Goal: Transaction & Acquisition: Obtain resource

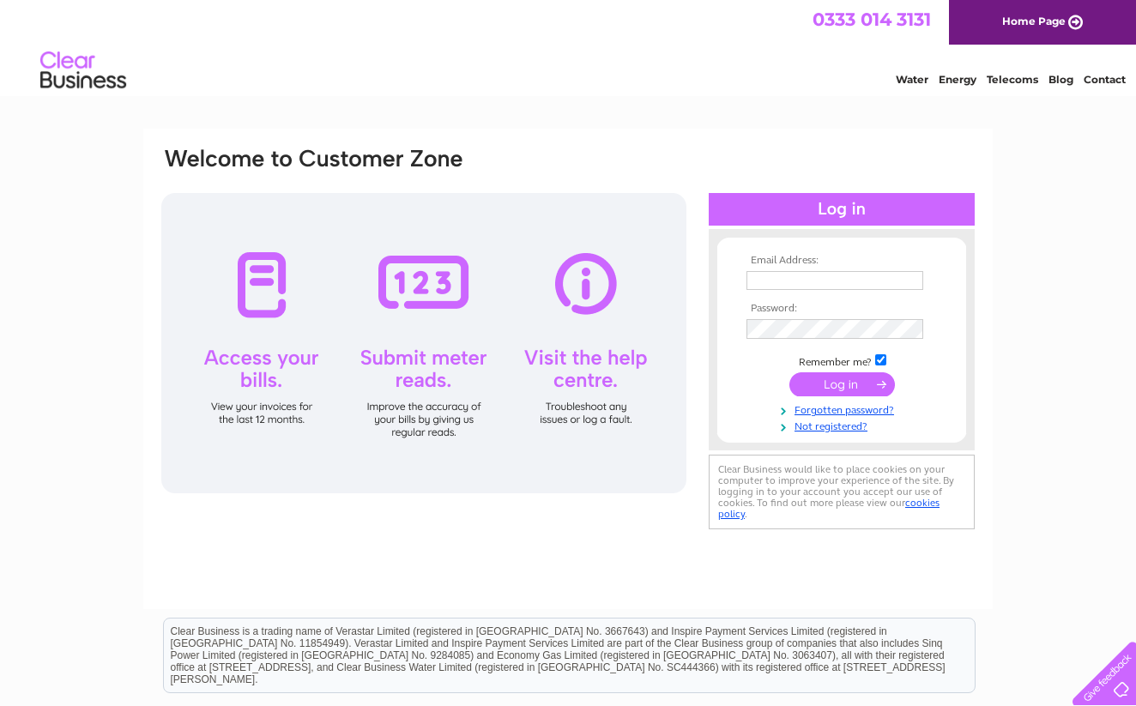
type input "clarewhitaker@live.co.uk"
click at [826, 383] on input "submit" at bounding box center [842, 386] width 106 height 24
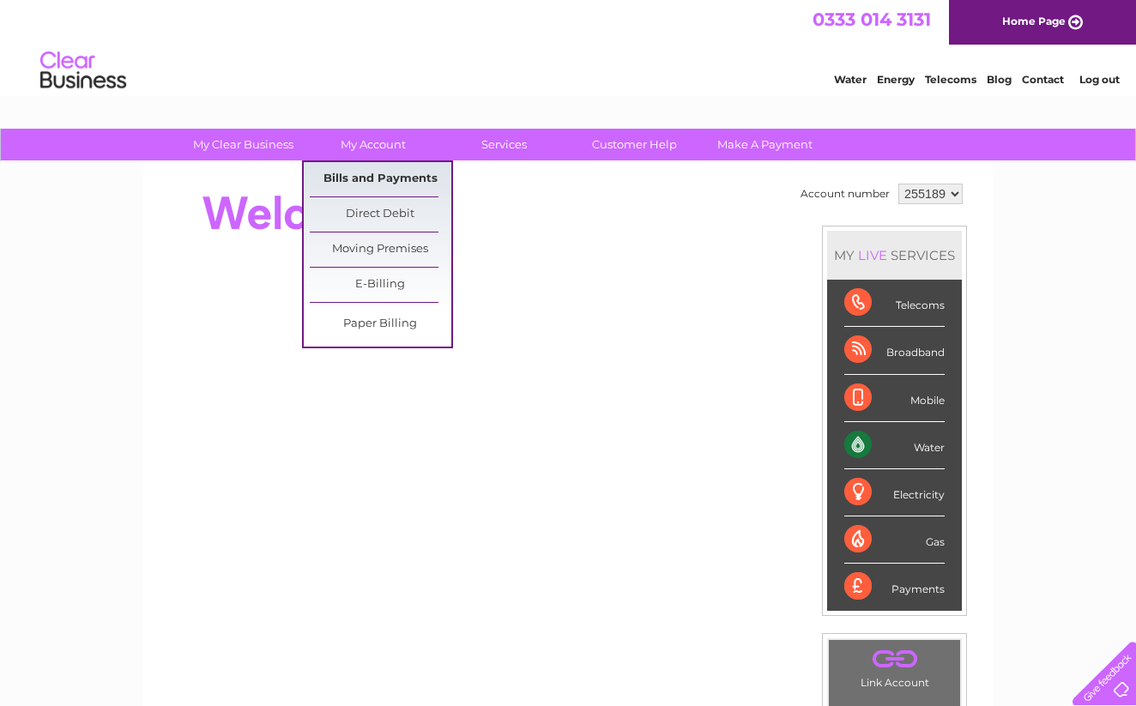
click at [390, 175] on link "Bills and Payments" at bounding box center [381, 179] width 142 height 34
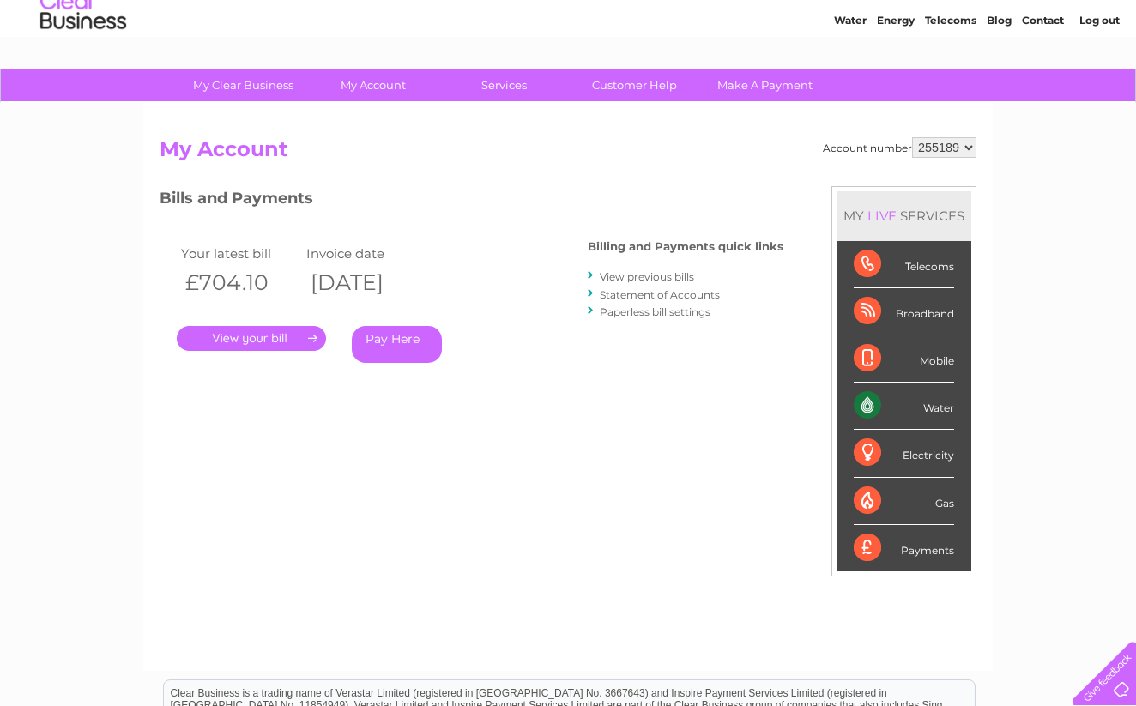
scroll to position [61, 0]
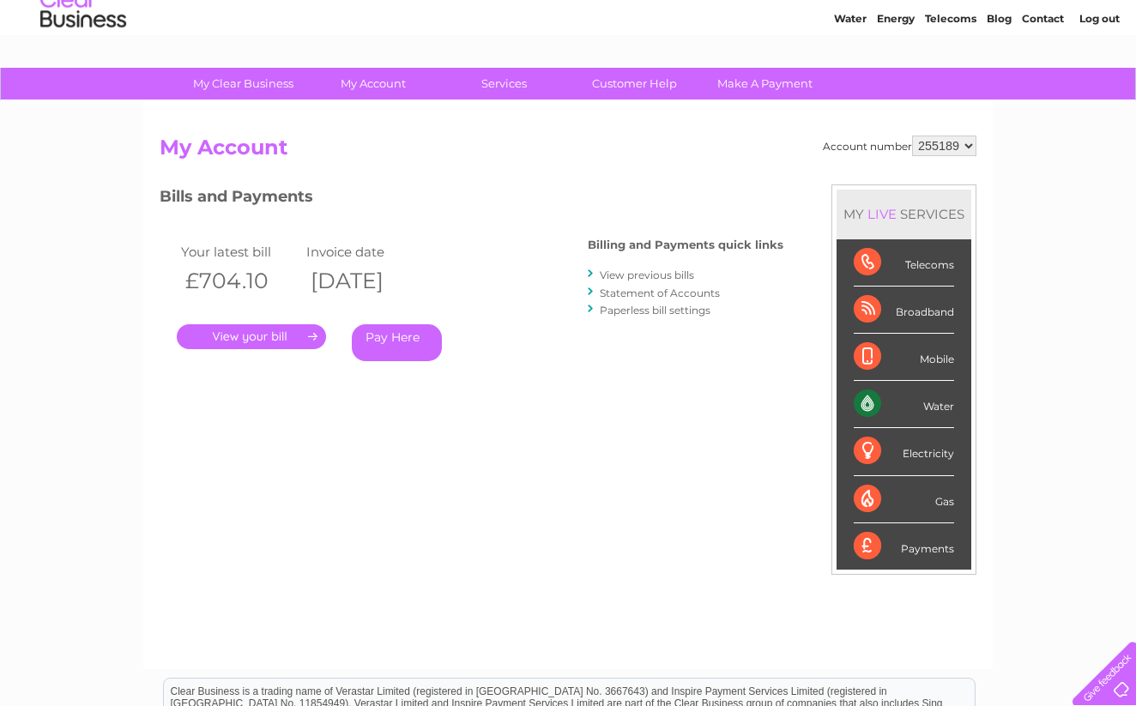
click at [251, 333] on link "." at bounding box center [251, 336] width 149 height 25
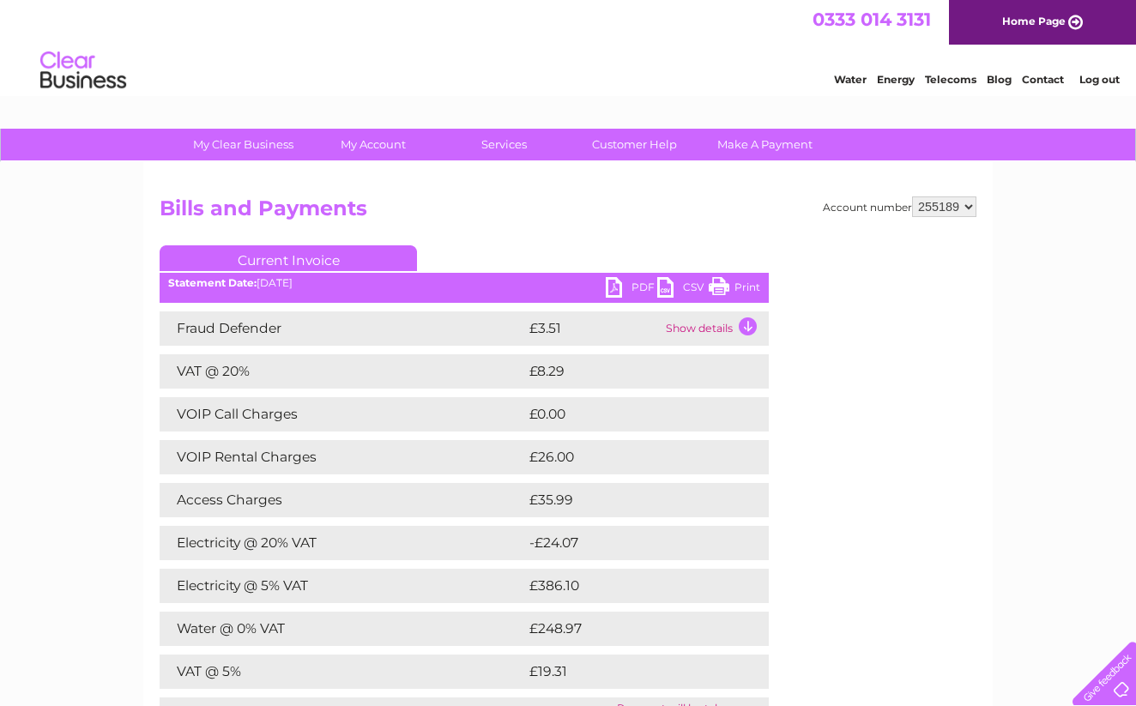
click at [615, 286] on link "PDF" at bounding box center [631, 289] width 51 height 25
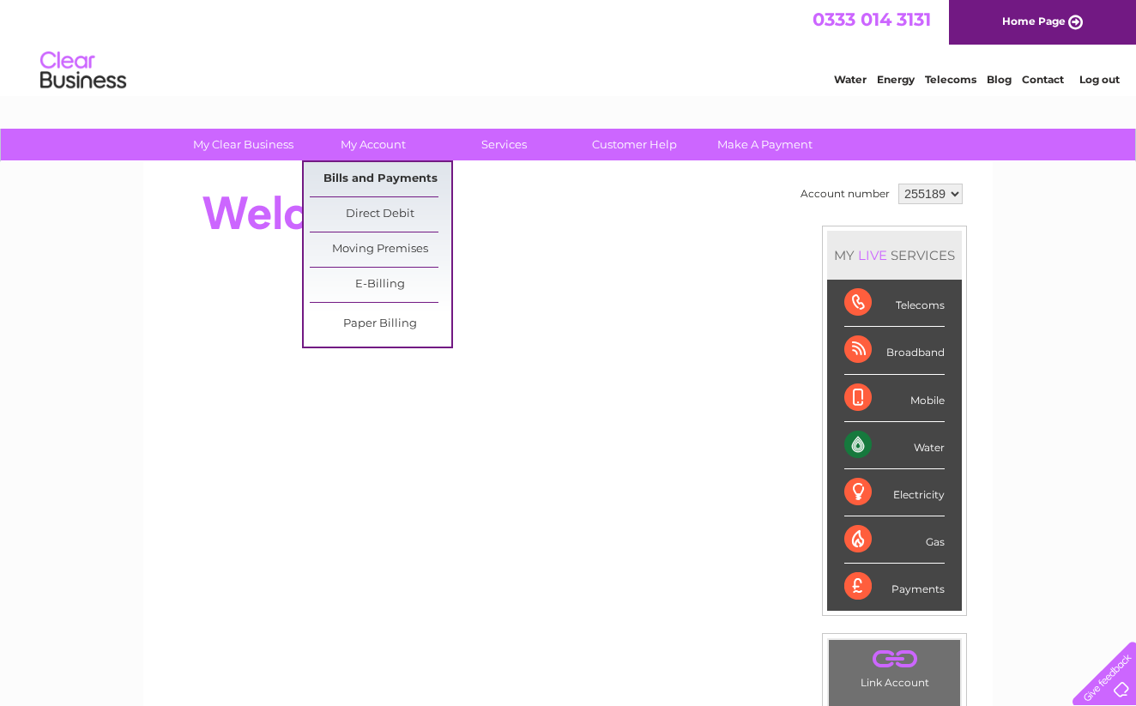
click at [383, 178] on link "Bills and Payments" at bounding box center [381, 179] width 142 height 34
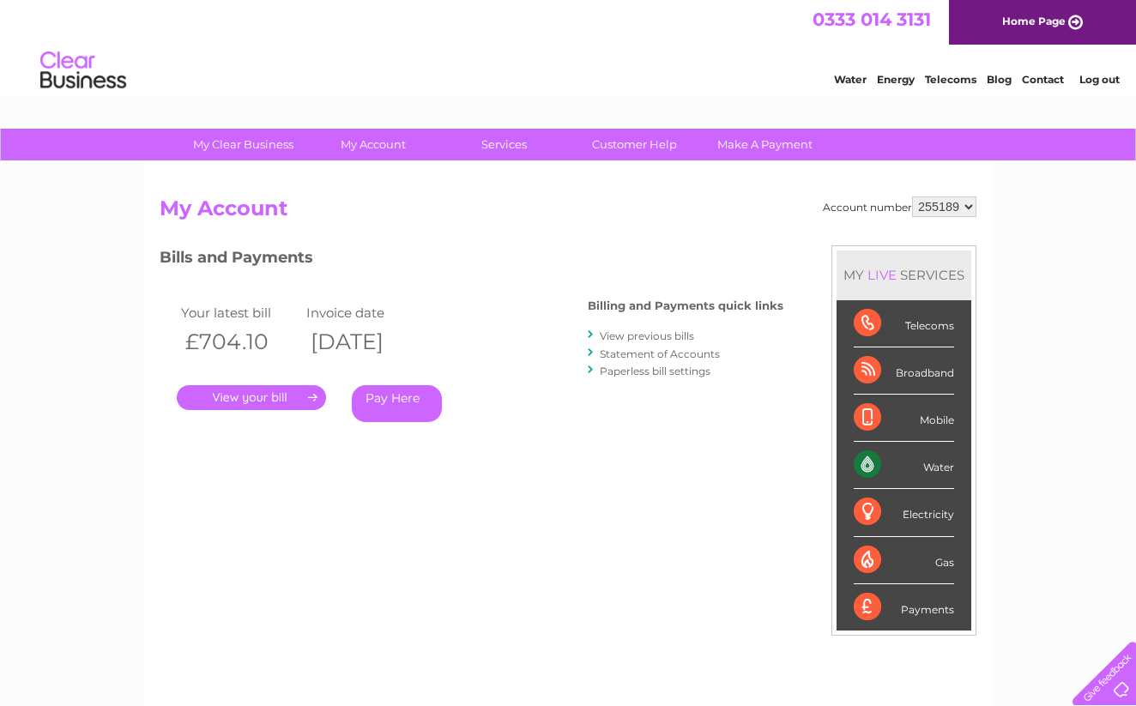
click at [244, 396] on link "." at bounding box center [251, 397] width 149 height 25
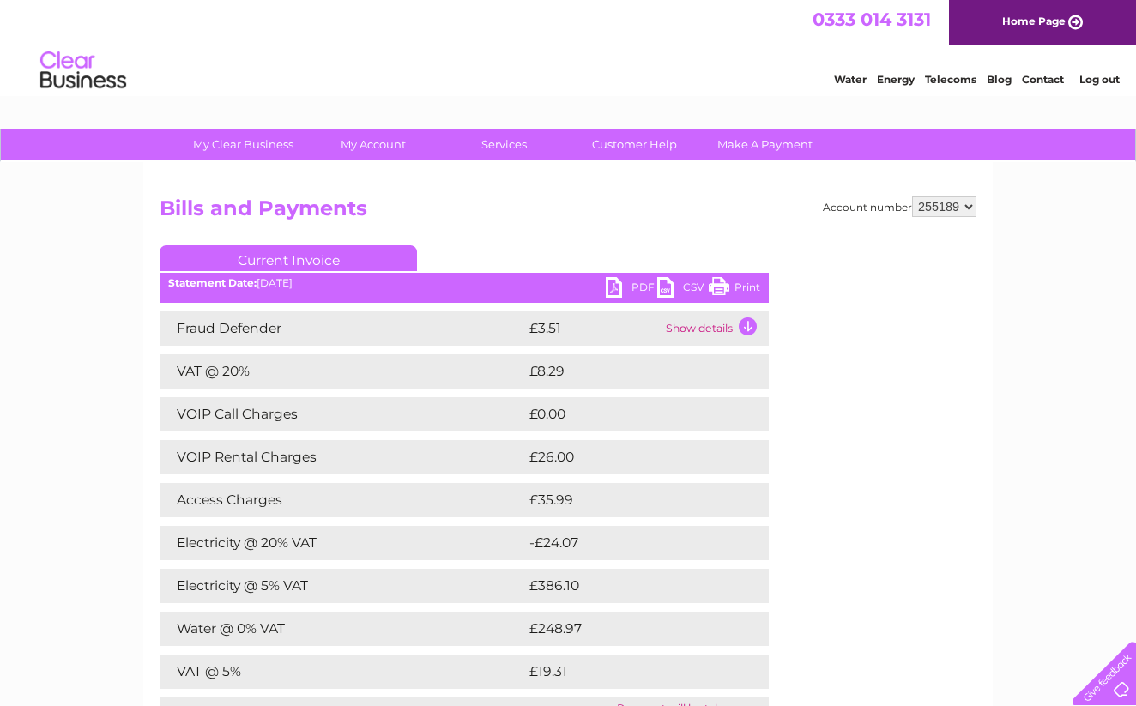
click at [617, 285] on link "PDF" at bounding box center [631, 289] width 51 height 25
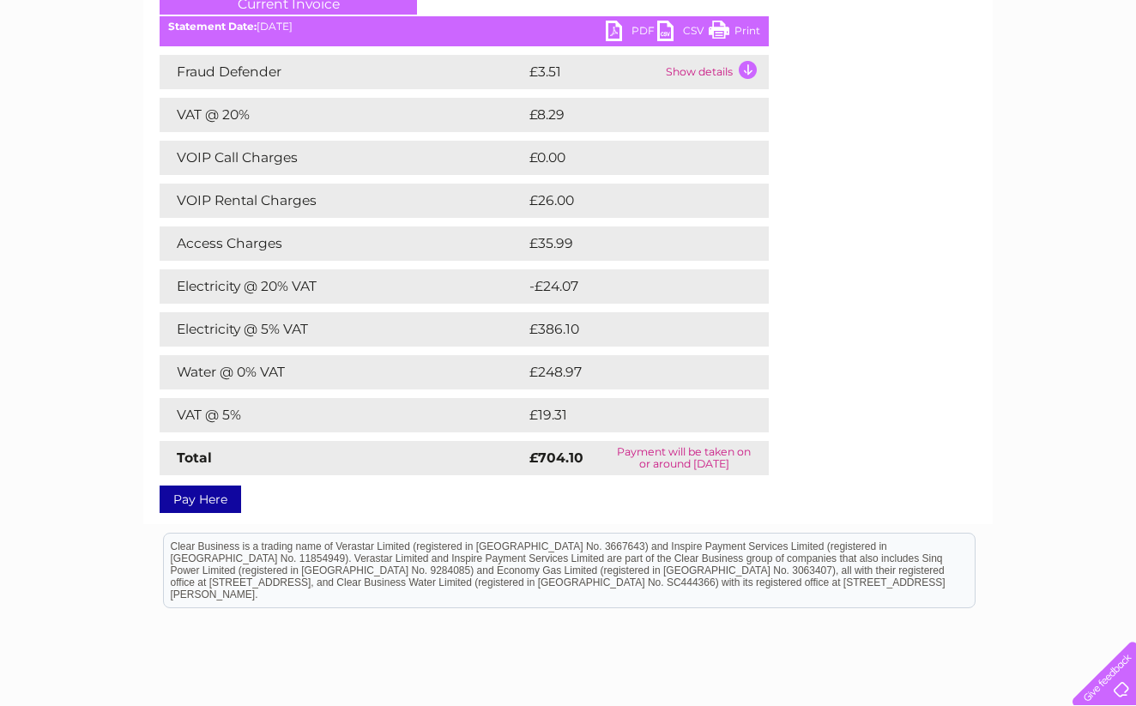
scroll to position [277, 0]
